Goal: Task Accomplishment & Management: Use online tool/utility

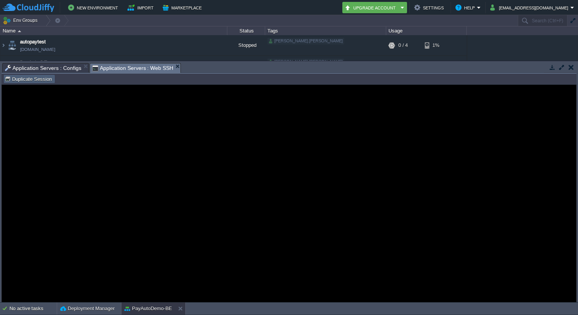
scroll to position [90, 0]
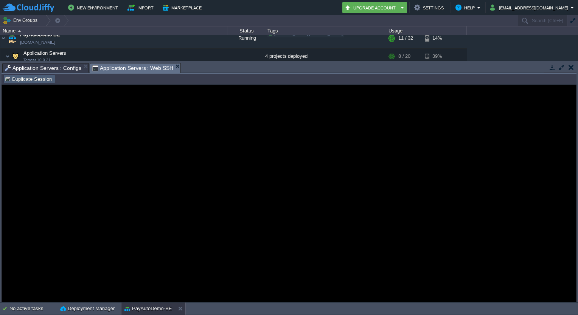
click at [44, 83] on td "Duplicate Session" at bounding box center [29, 79] width 52 height 9
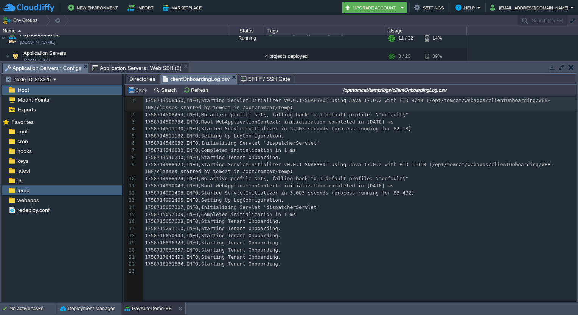
click at [50, 67] on span "Application Servers : Configs" at bounding box center [43, 68] width 76 height 9
click at [188, 92] on button "Refresh" at bounding box center [196, 90] width 27 height 7
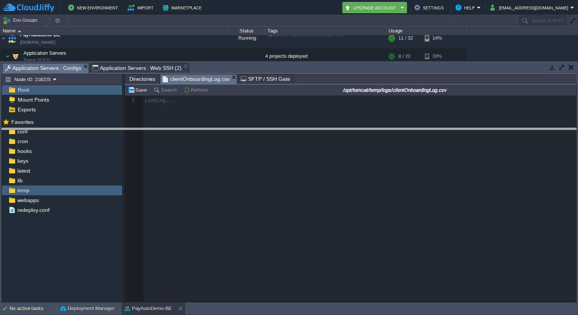
drag, startPoint x: 226, startPoint y: 64, endPoint x: 242, endPoint y: 129, distance: 67.0
click at [242, 129] on body "New Environment Import Marketplace Bonus ₹0.00 Upgrade Account Settings Help [E…" at bounding box center [289, 157] width 578 height 315
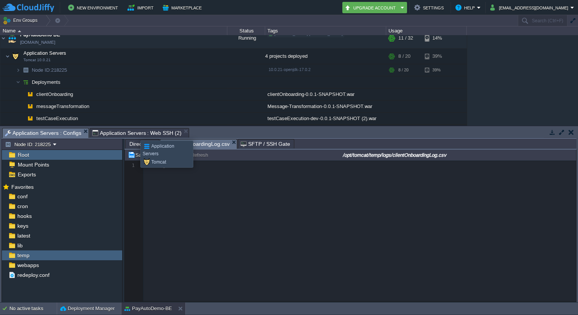
type input "#000000"
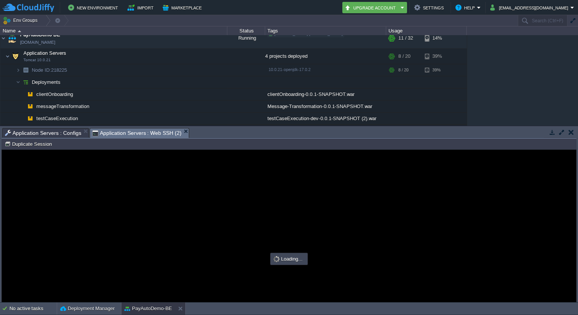
click at [135, 134] on span "Application Servers : Web SSH (2)" at bounding box center [136, 133] width 89 height 9
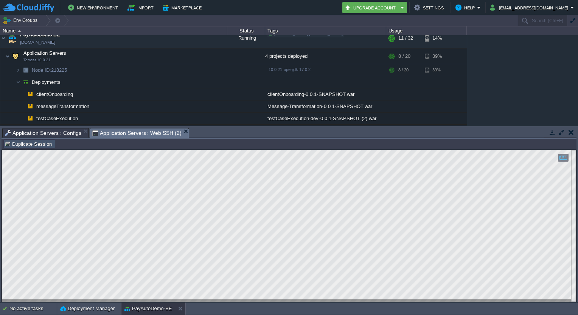
click at [44, 144] on button "Duplicate Session" at bounding box center [30, 144] width 50 height 7
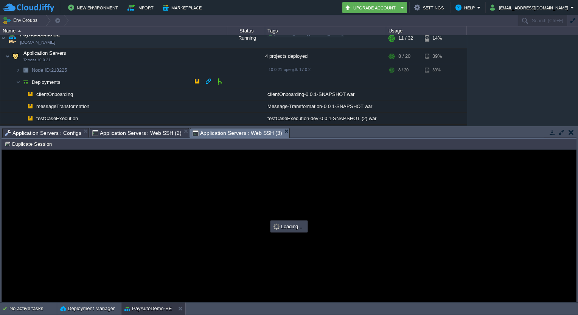
type input "#000000"
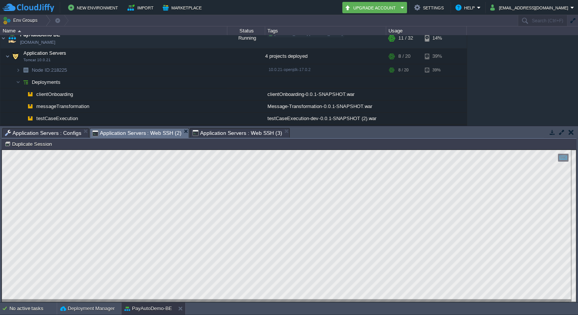
drag, startPoint x: 151, startPoint y: 9, endPoint x: 140, endPoint y: 132, distance: 124.2
click at [140, 132] on span "Application Servers : Web SSH (2)" at bounding box center [136, 133] width 89 height 9
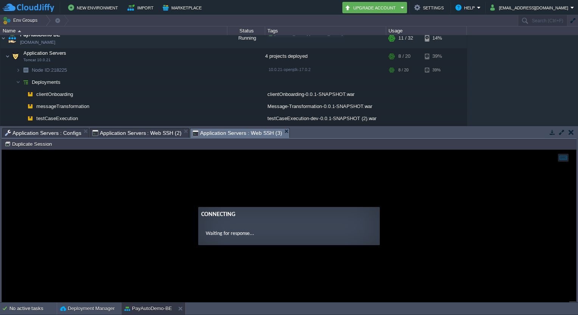
click at [215, 131] on span "Application Servers : Web SSH (3)" at bounding box center [236, 133] width 89 height 9
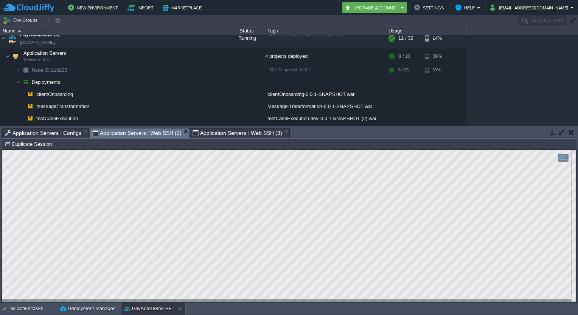
click at [110, 134] on span "Application Servers : Web SSH (2)" at bounding box center [136, 133] width 89 height 9
click at [194, 131] on span "Application Servers : Web SSH (3)" at bounding box center [236, 133] width 89 height 9
